Goal: Information Seeking & Learning: Learn about a topic

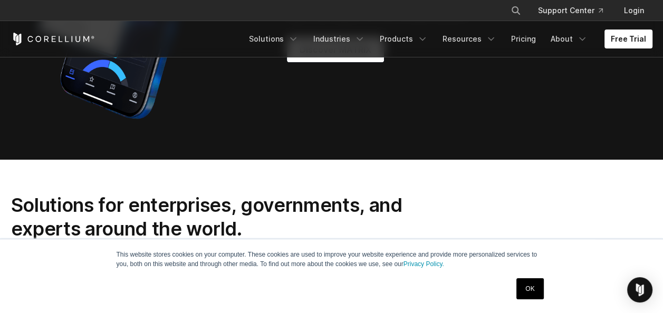
scroll to position [844, 0]
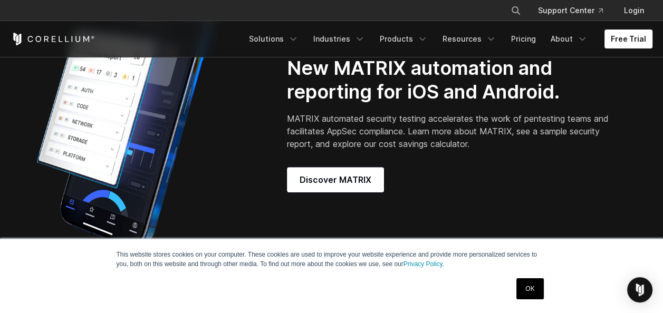
click at [528, 290] on link "OK" at bounding box center [529, 289] width 27 height 21
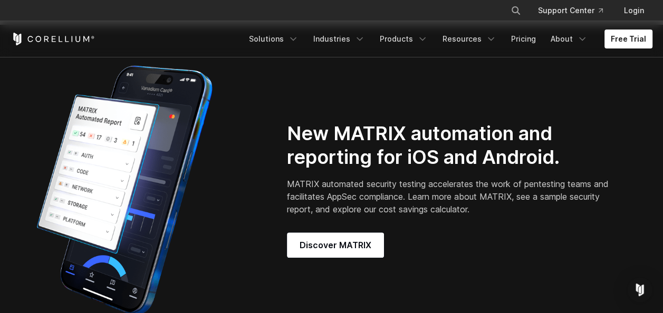
scroll to position [739, 0]
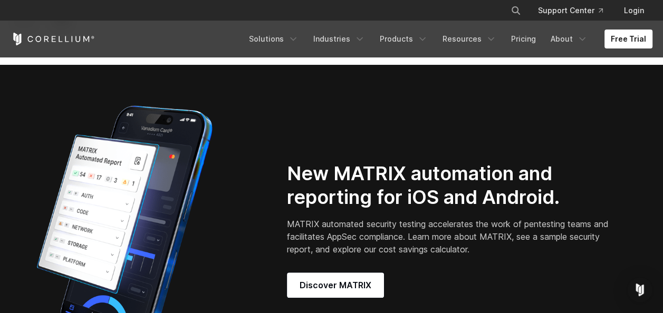
click at [337, 282] on div "New MATRIX automation and reporting for iOS and Android. MATRIX automated secur…" at bounding box center [462, 230] width 351 height 136
click at [343, 292] on span "Discover MATRIX" at bounding box center [336, 285] width 72 height 13
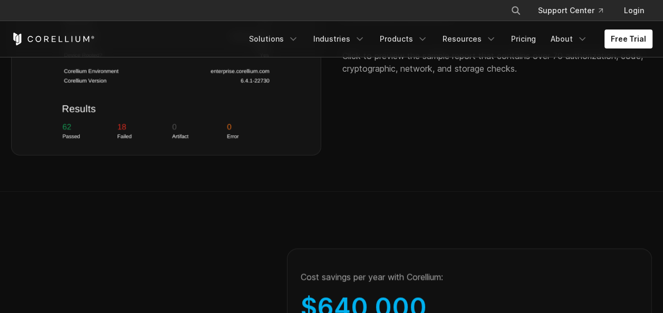
scroll to position [1899, 0]
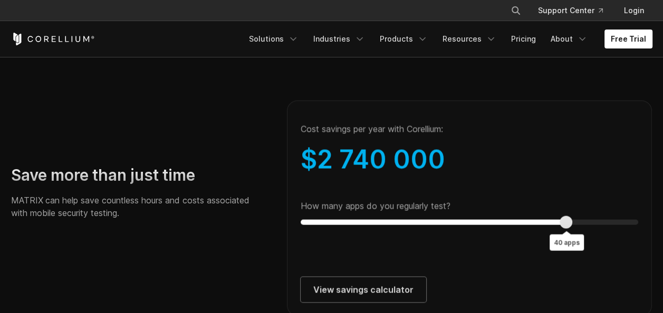
type input "**"
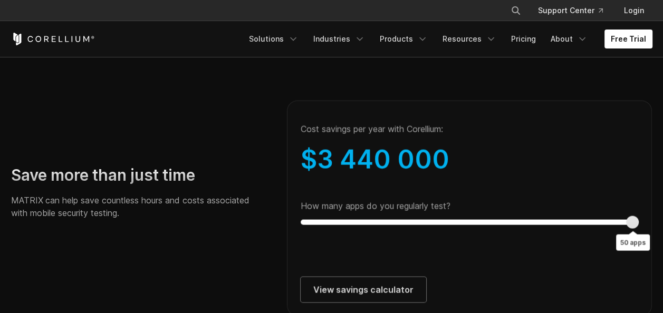
click at [635, 225] on div "How many apps do you regularly test? 50 apps" at bounding box center [470, 213] width 338 height 24
